Goal: Find specific page/section: Find specific page/section

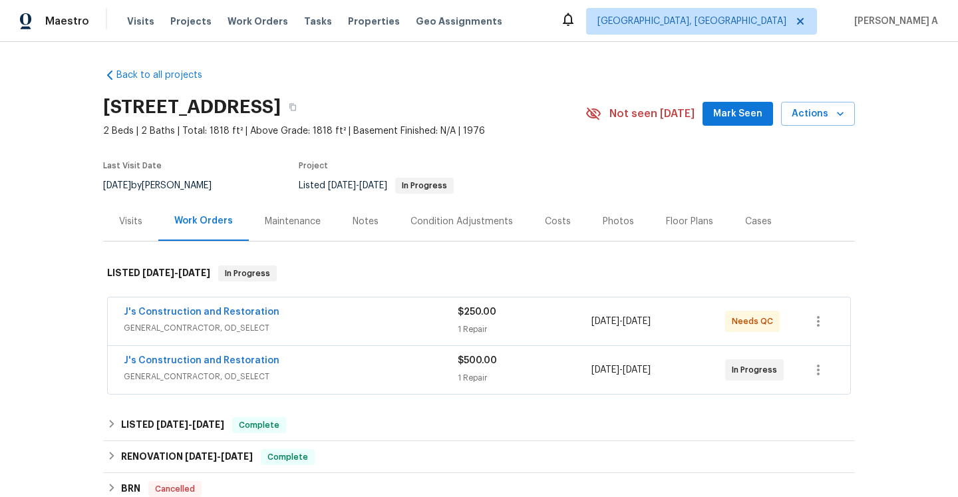
click at [449, 358] on div "J's Construction and Restoration" at bounding box center [291, 362] width 334 height 16
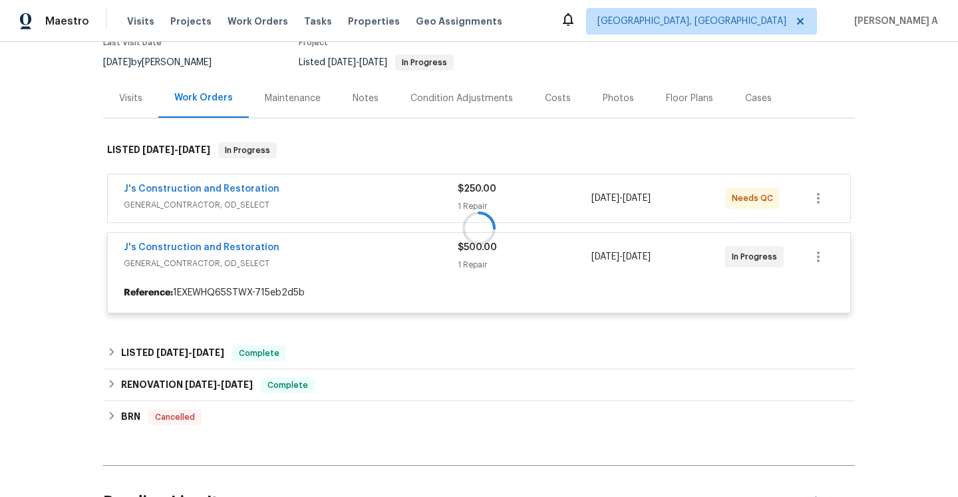
scroll to position [134, 0]
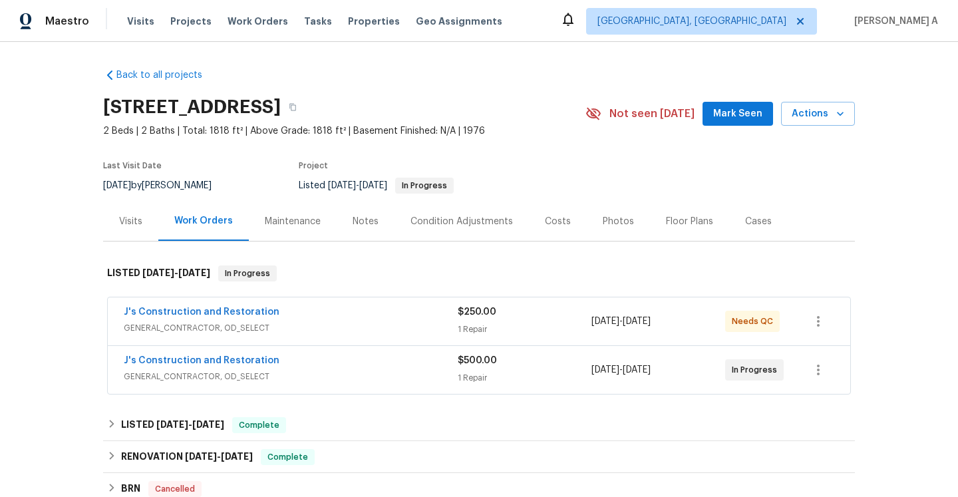
click at [322, 318] on div "J's Construction and Restoration" at bounding box center [291, 313] width 334 height 16
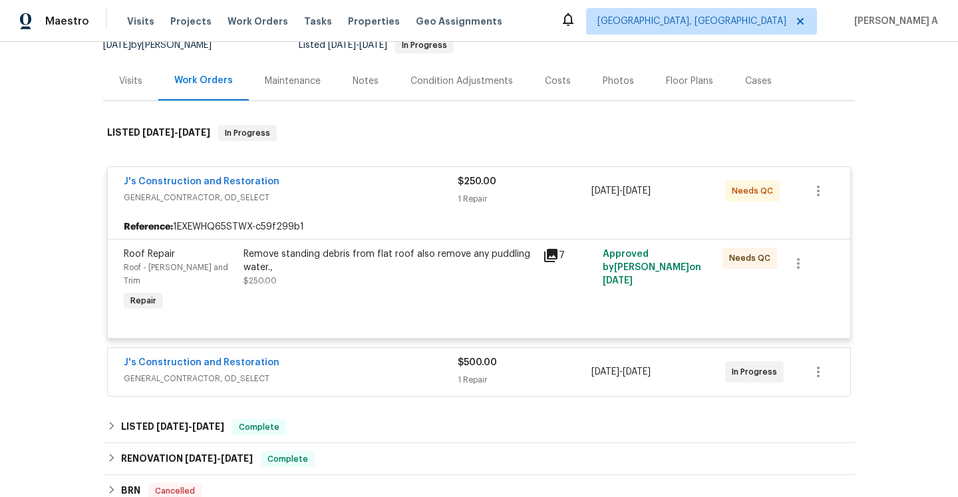
scroll to position [188, 0]
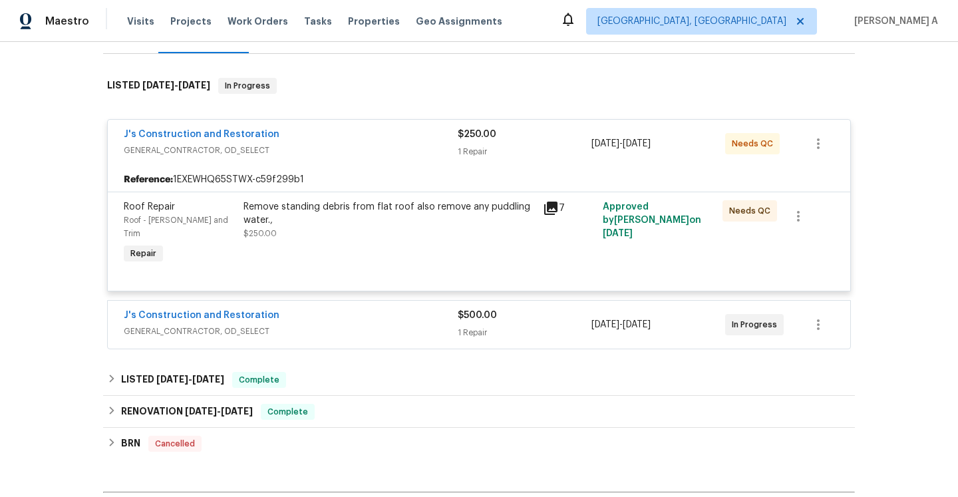
click at [309, 154] on span "GENERAL_CONTRACTOR, OD_SELECT" at bounding box center [291, 150] width 334 height 13
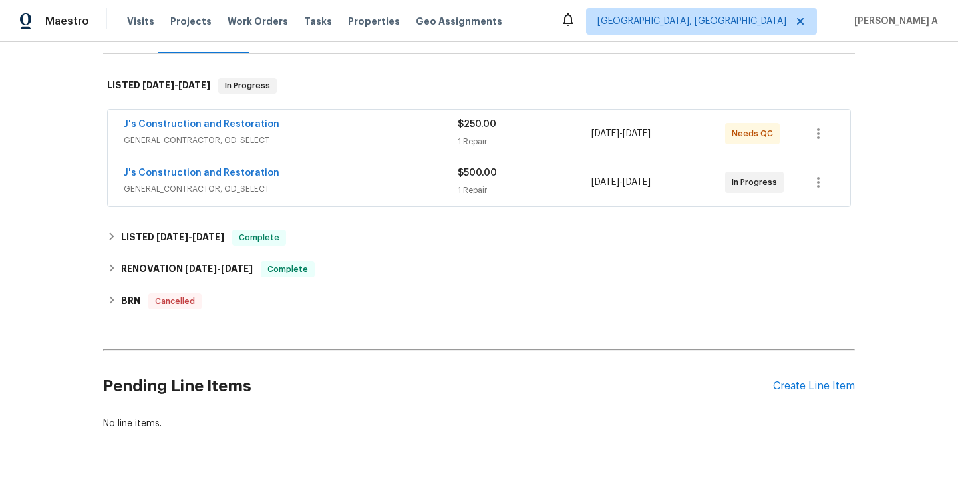
click at [309, 174] on div "J's Construction and Restoration" at bounding box center [291, 174] width 334 height 16
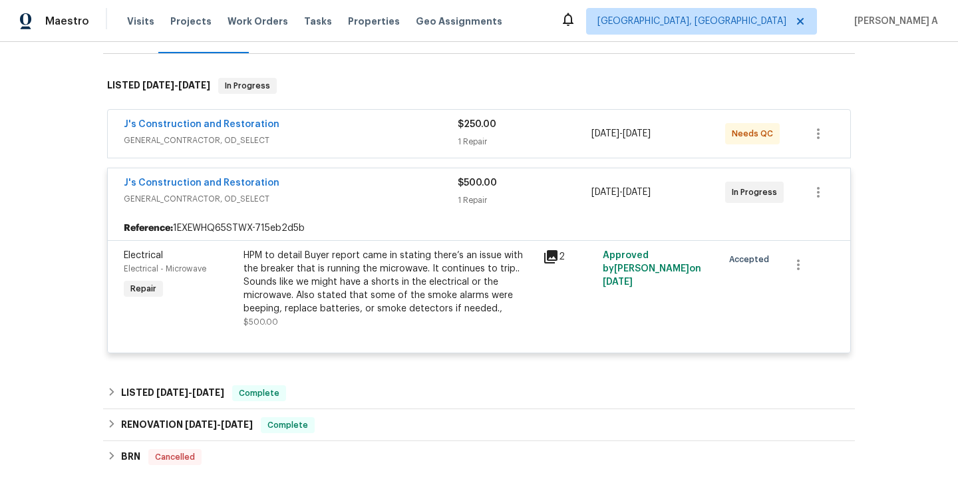
click at [311, 181] on div "J's Construction and Restoration" at bounding box center [291, 184] width 334 height 16
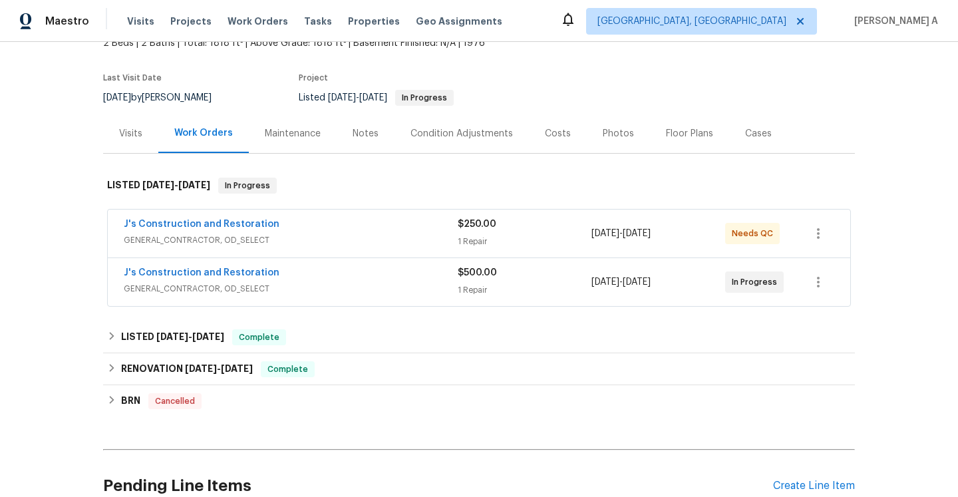
scroll to position [72, 0]
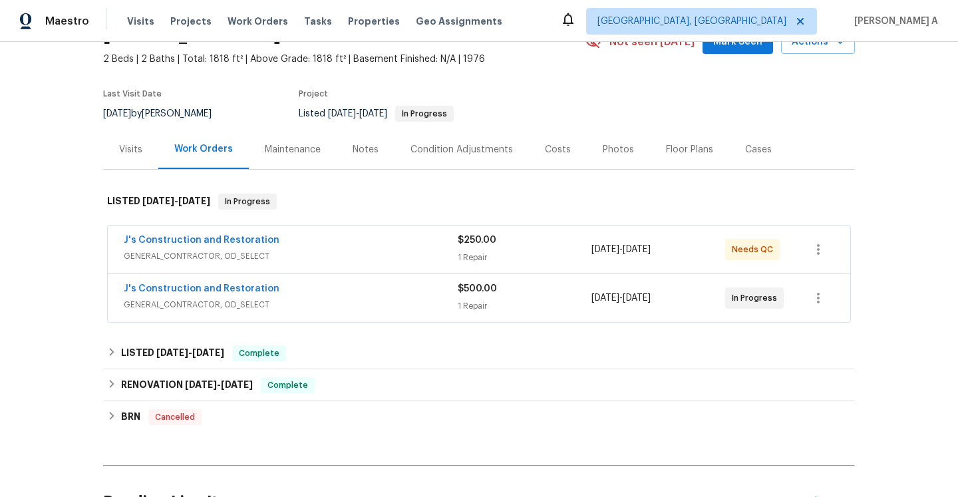
click at [122, 139] on div "Visits" at bounding box center [130, 149] width 55 height 39
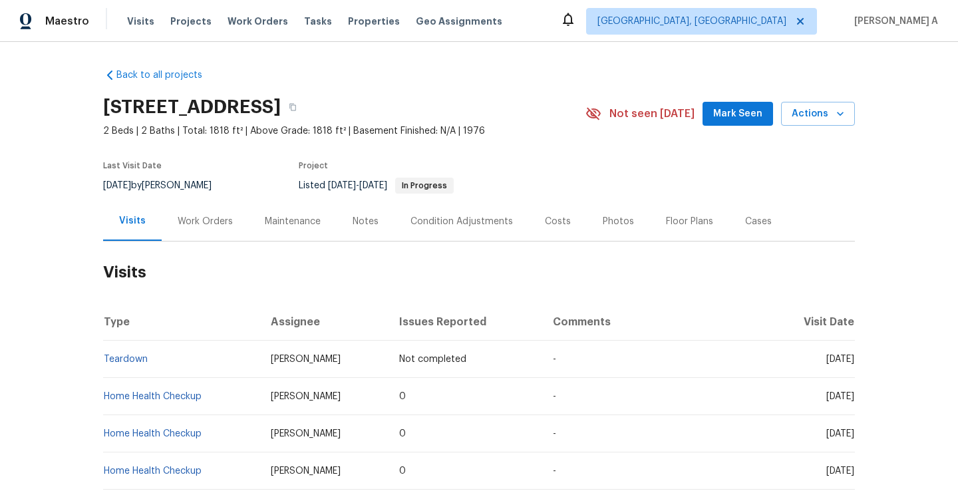
click at [213, 216] on div "Work Orders" at bounding box center [205, 221] width 55 height 13
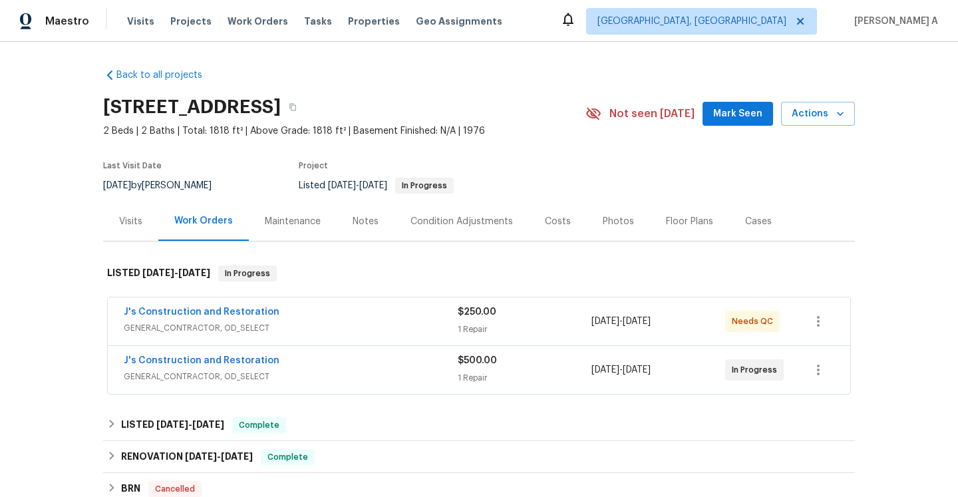
click at [336, 362] on div "J's Construction and Restoration" at bounding box center [291, 362] width 334 height 16
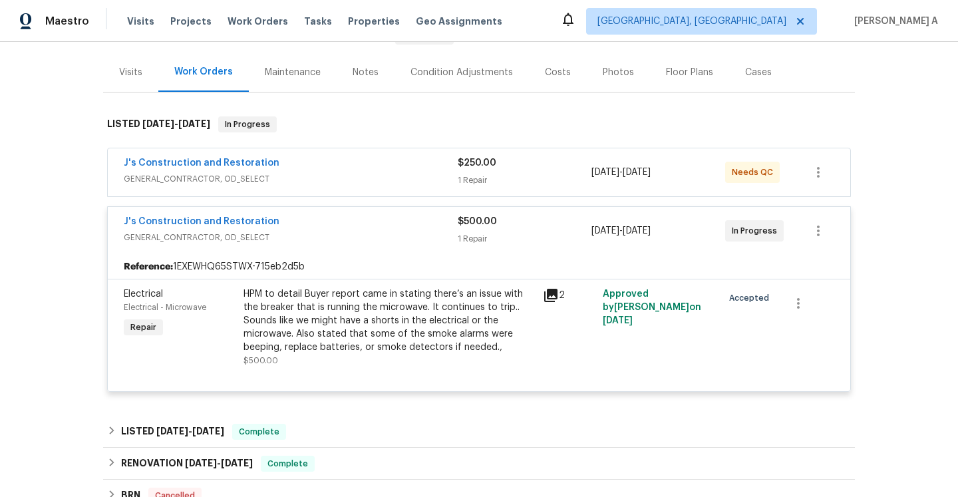
scroll to position [160, 0]
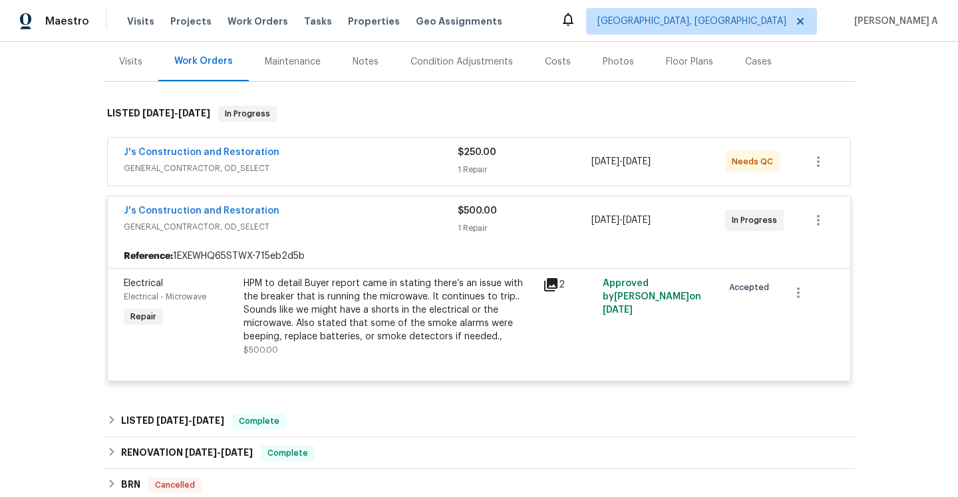
click at [334, 235] on div "J's Construction and Restoration GENERAL_CONTRACTOR, OD_SELECT" at bounding box center [291, 220] width 334 height 32
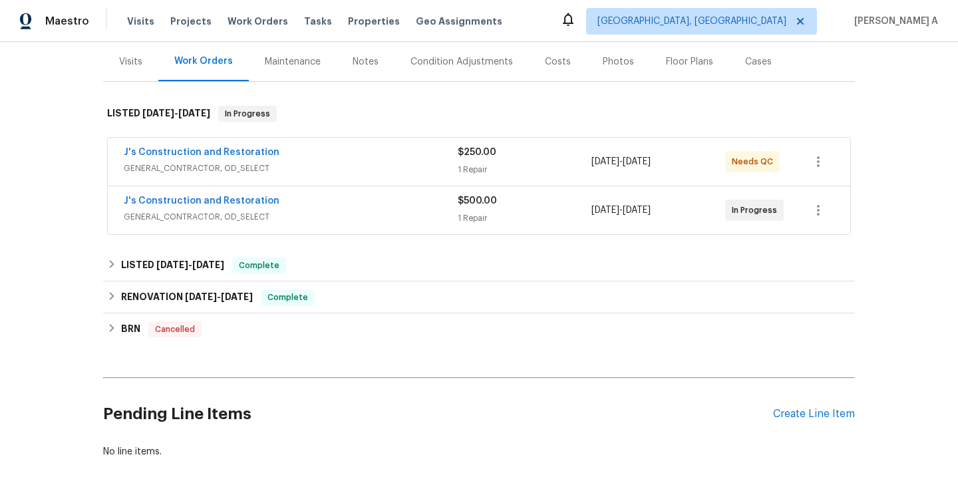
click at [327, 172] on span "GENERAL_CONTRACTOR, OD_SELECT" at bounding box center [291, 168] width 334 height 13
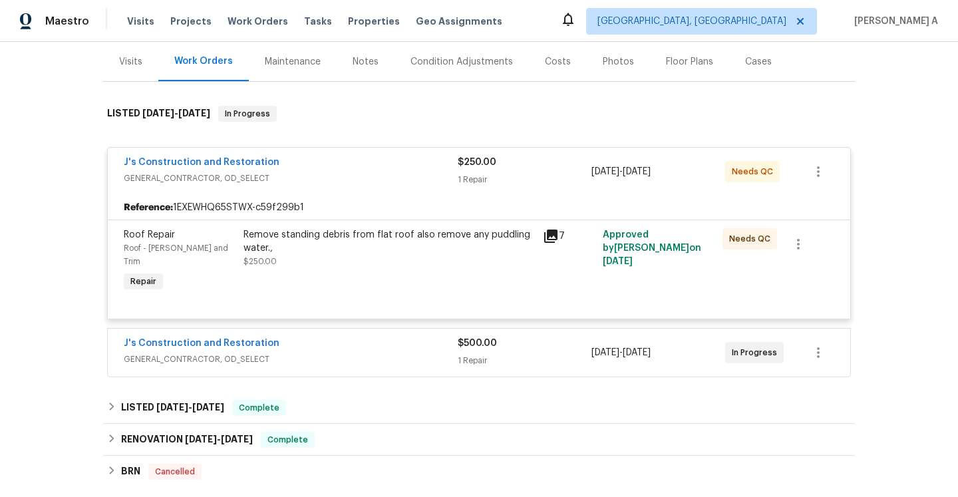
click at [327, 172] on span "GENERAL_CONTRACTOR, OD_SELECT" at bounding box center [291, 178] width 334 height 13
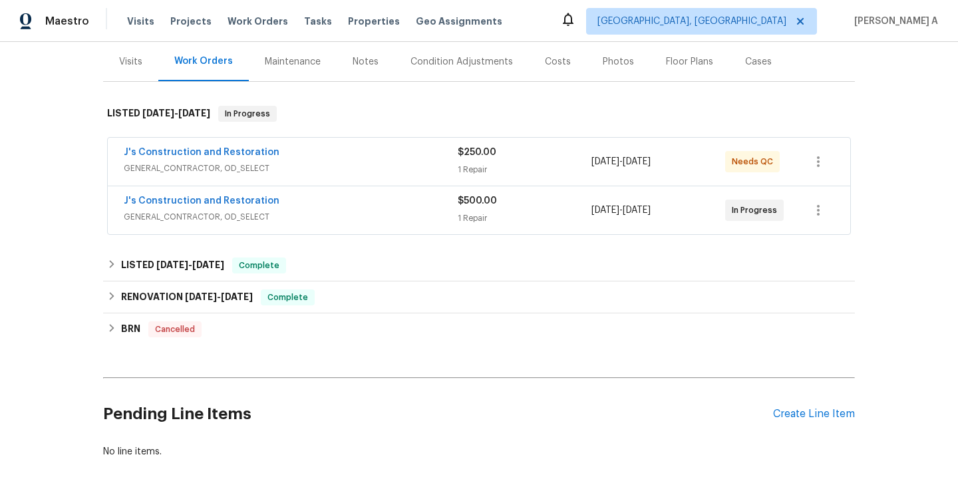
scroll to position [0, 0]
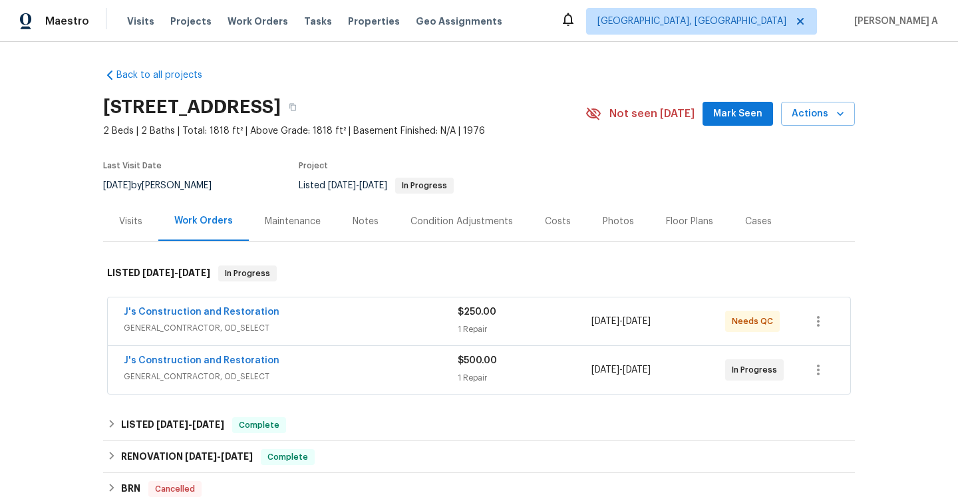
click at [278, 230] on div "Maintenance" at bounding box center [293, 220] width 88 height 39
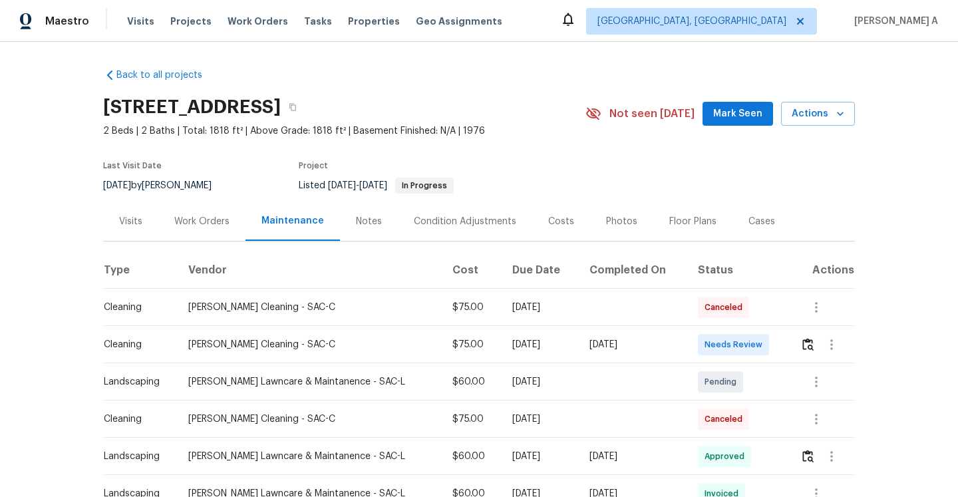
scroll to position [47, 0]
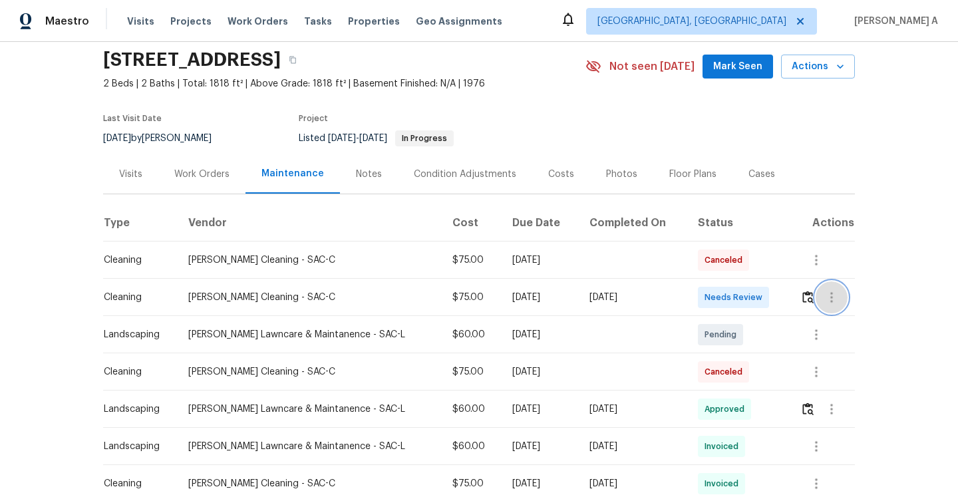
click at [833, 301] on icon "button" at bounding box center [831, 297] width 3 height 11
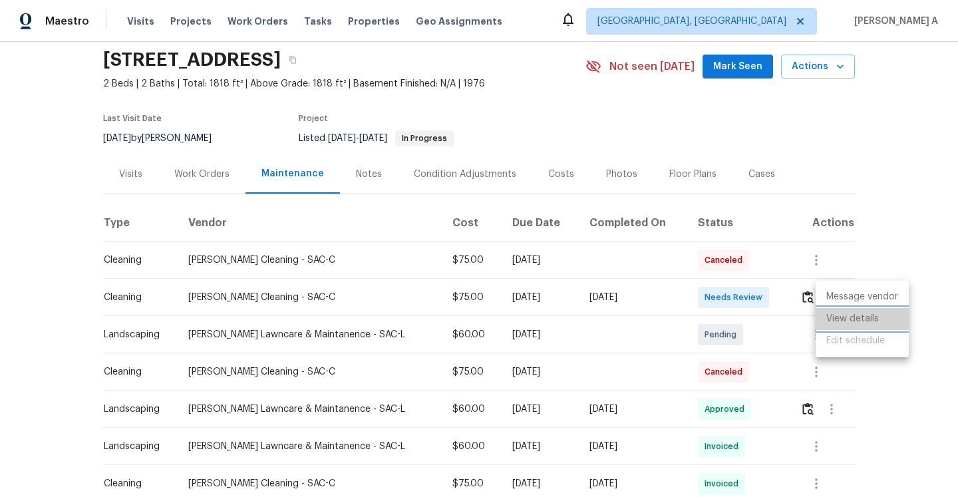
click at [845, 325] on li "View details" at bounding box center [861, 319] width 93 height 22
click at [211, 190] on div at bounding box center [479, 248] width 958 height 497
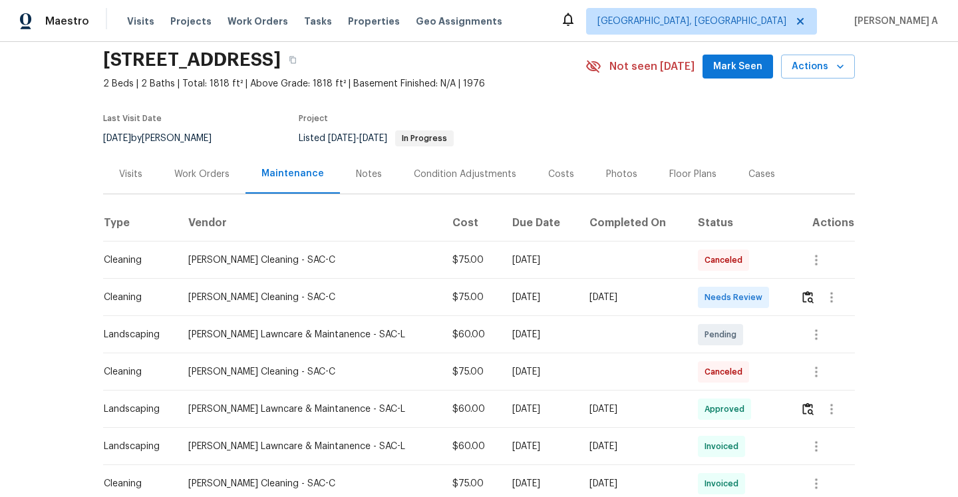
click at [207, 181] on div "Work Orders" at bounding box center [201, 173] width 87 height 39
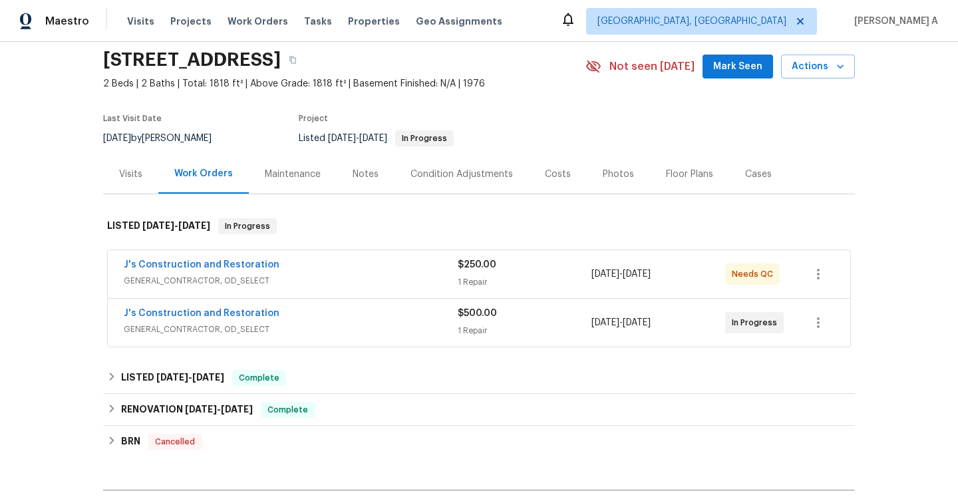
click at [275, 316] on div "J's Construction and Restoration" at bounding box center [291, 315] width 334 height 16
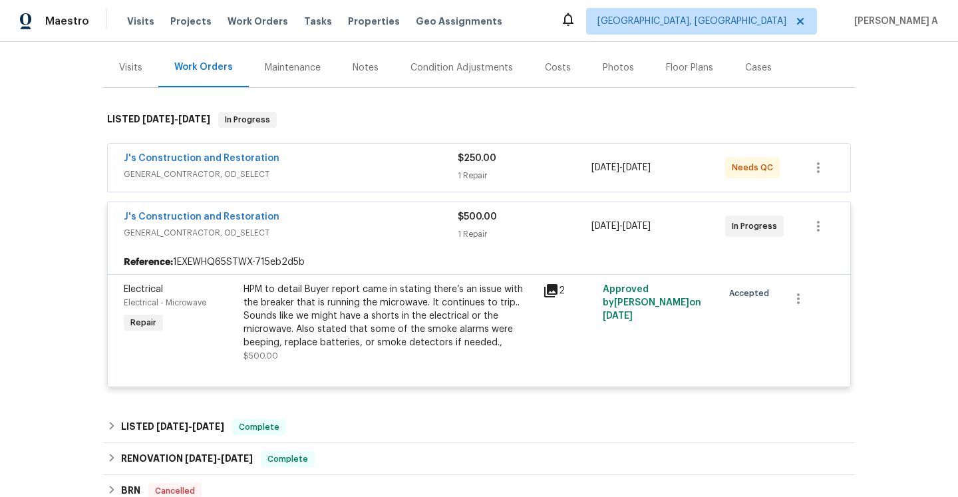
scroll to position [168, 0]
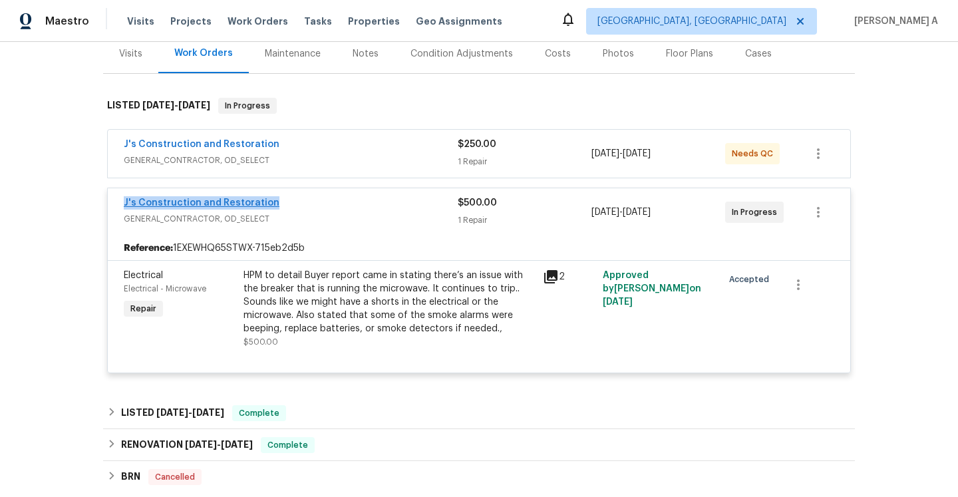
drag, startPoint x: 119, startPoint y: 207, endPoint x: 265, endPoint y: 207, distance: 145.6
click at [265, 207] on div "J's Construction and Restoration GENERAL_CONTRACTOR, OD_SELECT $500.00 1 Repair…" at bounding box center [479, 212] width 742 height 48
copy link "J's Construction and Restoration"
